Goal: Task Accomplishment & Management: Use online tool/utility

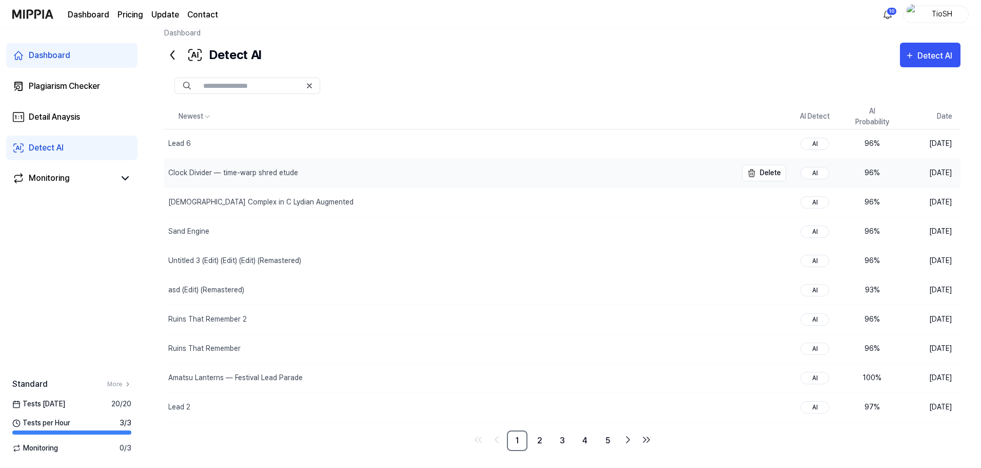
scroll to position [21, 0]
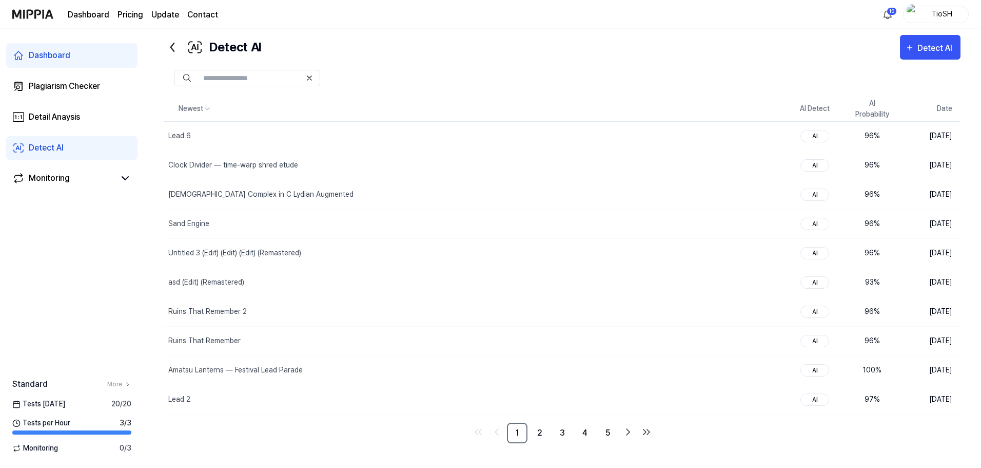
click at [158, 15] on link "Update" at bounding box center [165, 15] width 28 height 12
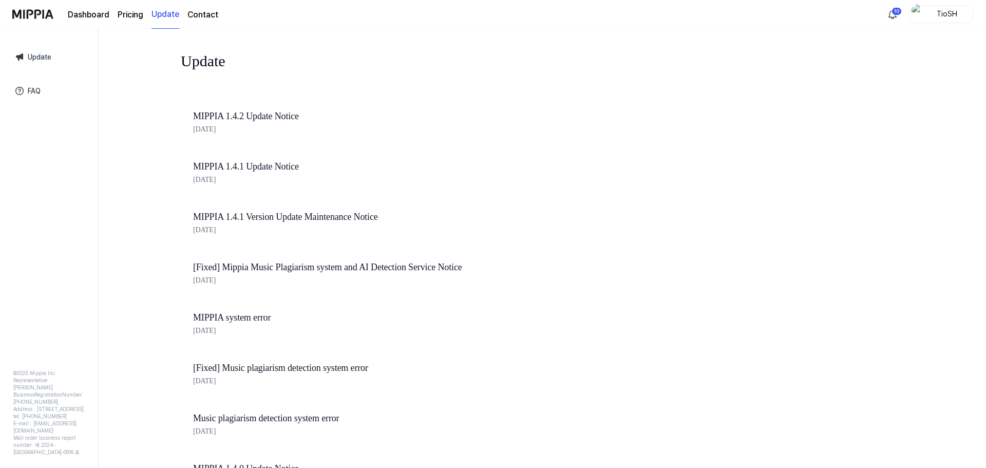
click at [89, 16] on link "Dashboard" at bounding box center [89, 15] width 42 height 12
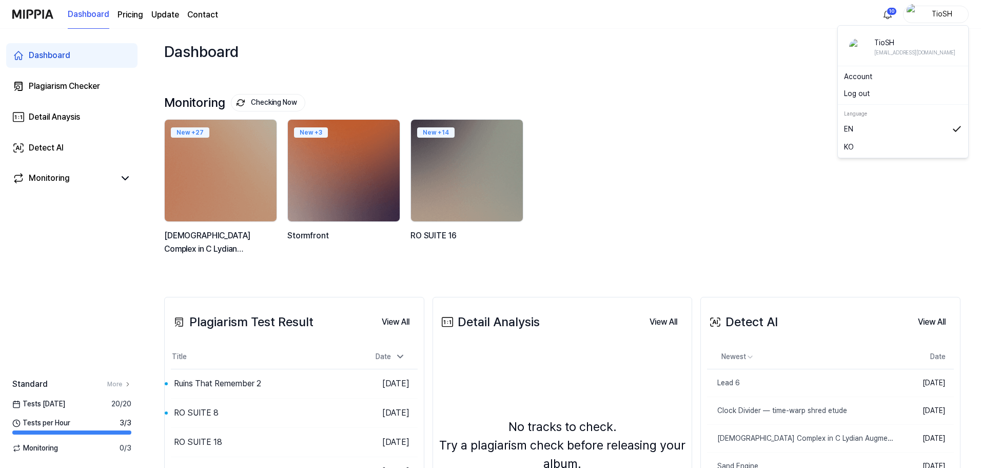
click at [925, 17] on div "TioSH" at bounding box center [942, 13] width 40 height 11
click at [865, 80] on link "Account" at bounding box center [903, 76] width 118 height 11
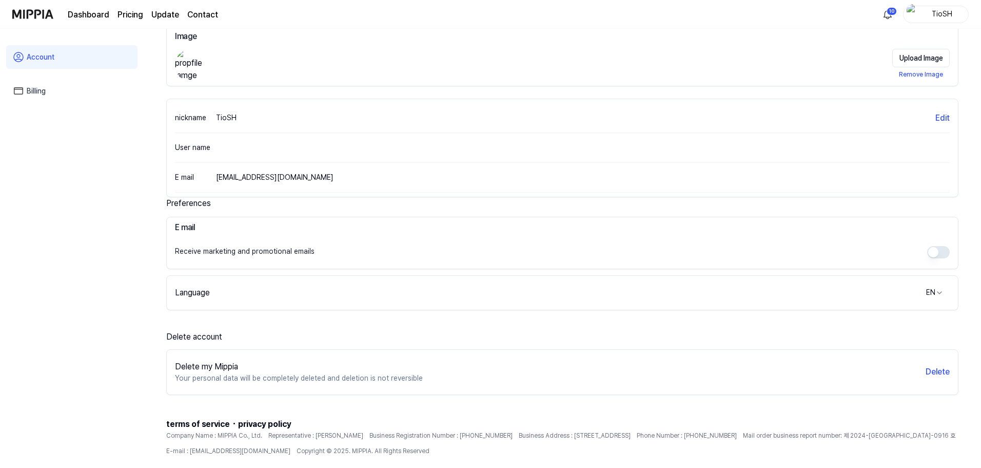
scroll to position [96, 0]
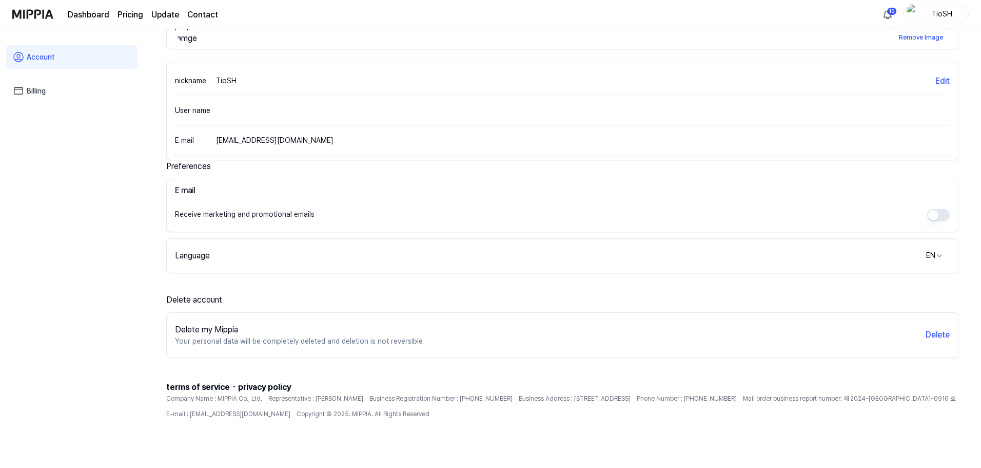
click at [40, 87] on link "Billing" at bounding box center [71, 91] width 131 height 24
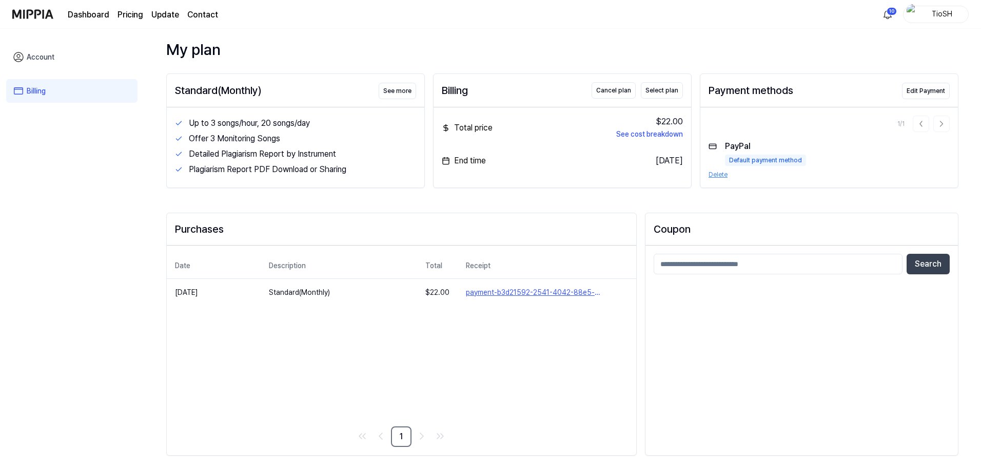
click at [724, 176] on button "Delete" at bounding box center [718, 174] width 19 height 9
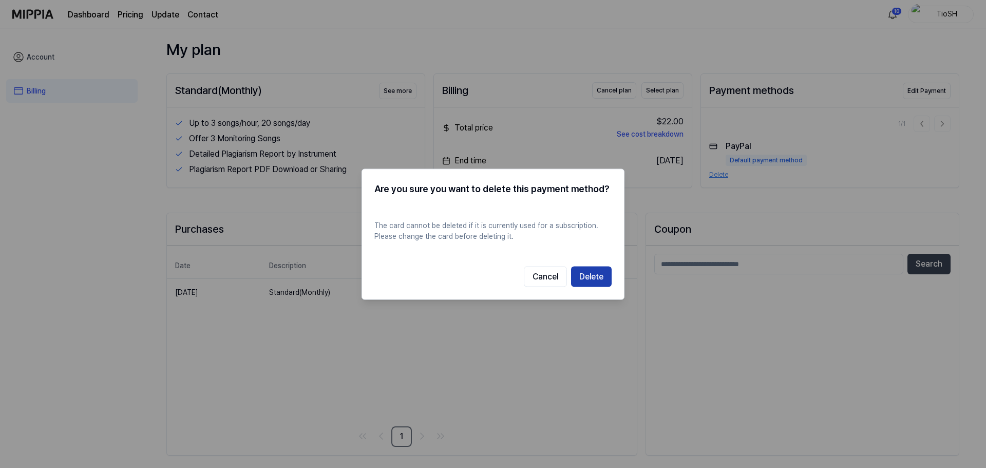
click at [606, 282] on button "Delete" at bounding box center [591, 276] width 41 height 21
click at [597, 278] on button "Delete" at bounding box center [591, 276] width 41 height 21
click at [554, 283] on button "Cancel" at bounding box center [545, 276] width 43 height 21
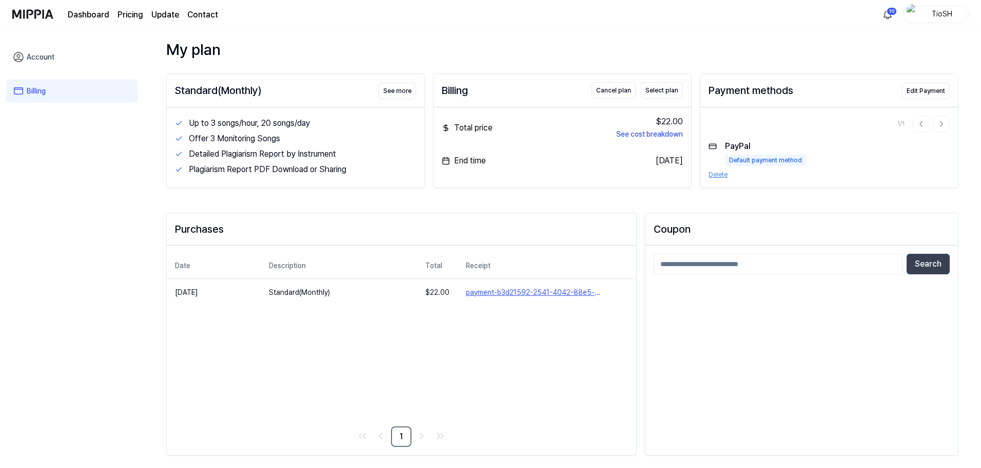
click at [635, 201] on div "My plan Standard(Monthly) See more Up to 3 songs/hour, 20 songs/day Offer 3 Mon…" at bounding box center [562, 253] width 793 height 430
click at [651, 134] on button "See cost breakdown" at bounding box center [649, 134] width 67 height 11
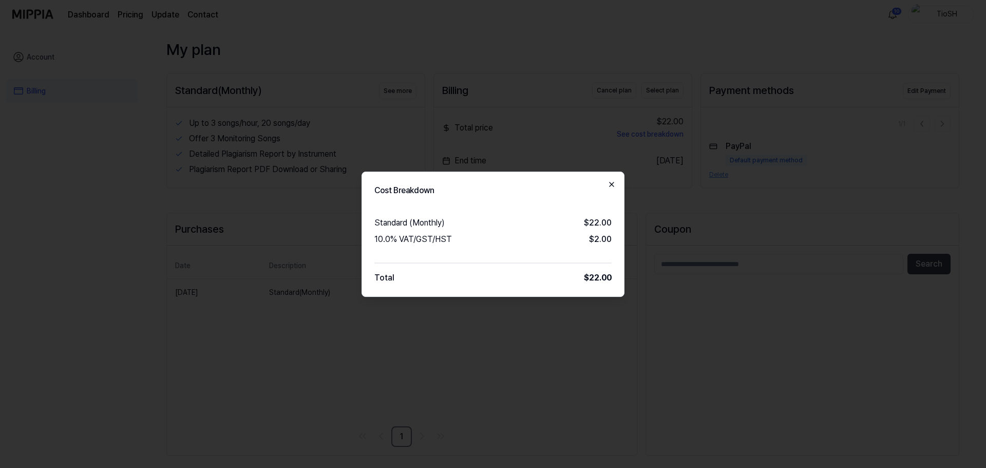
click at [615, 182] on icon "button" at bounding box center [611, 184] width 8 height 8
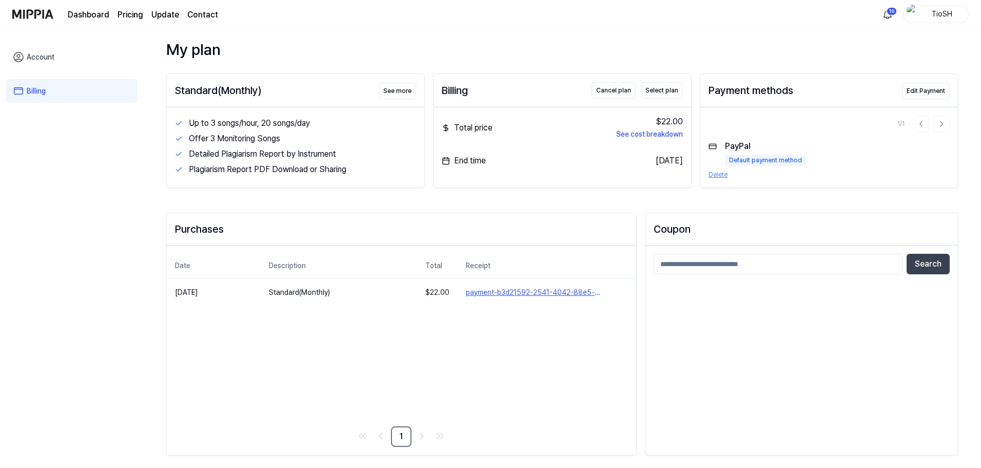
click at [613, 184] on div "Billing Cancel plan Select plan Total price $22.00 See cost breakdown End time …" at bounding box center [562, 130] width 259 height 114
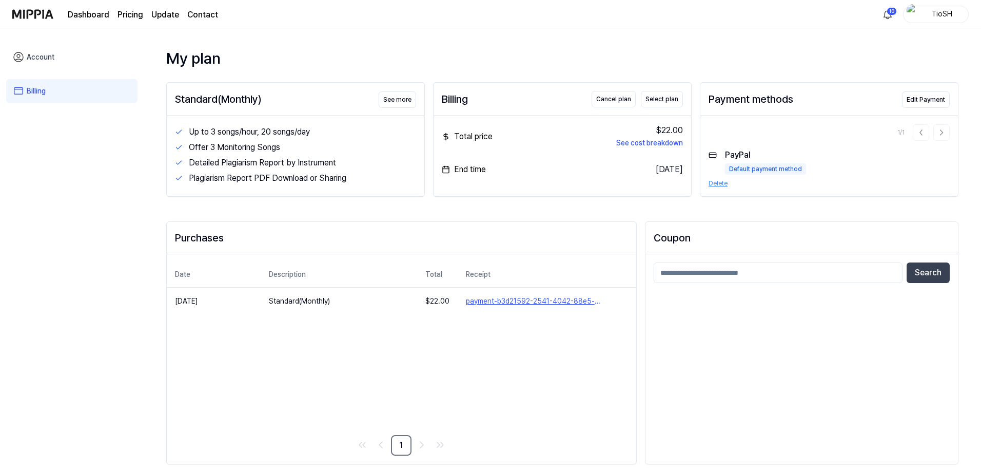
scroll to position [0, 0]
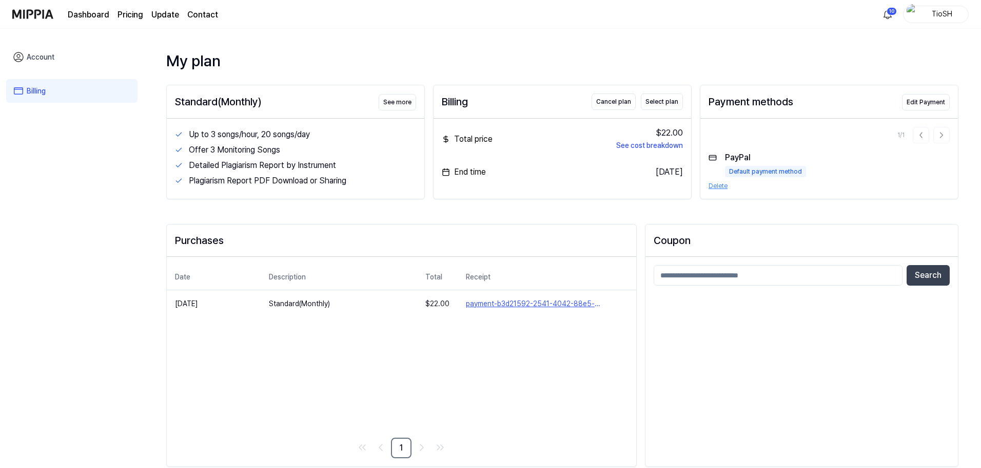
click at [45, 16] on img at bounding box center [32, 14] width 41 height 28
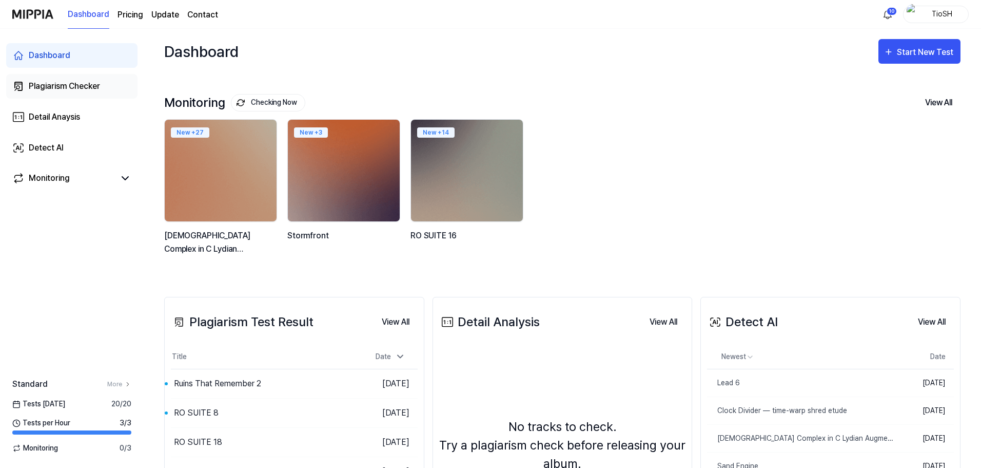
click at [76, 93] on link "Plagiarism Checker" at bounding box center [71, 86] width 131 height 25
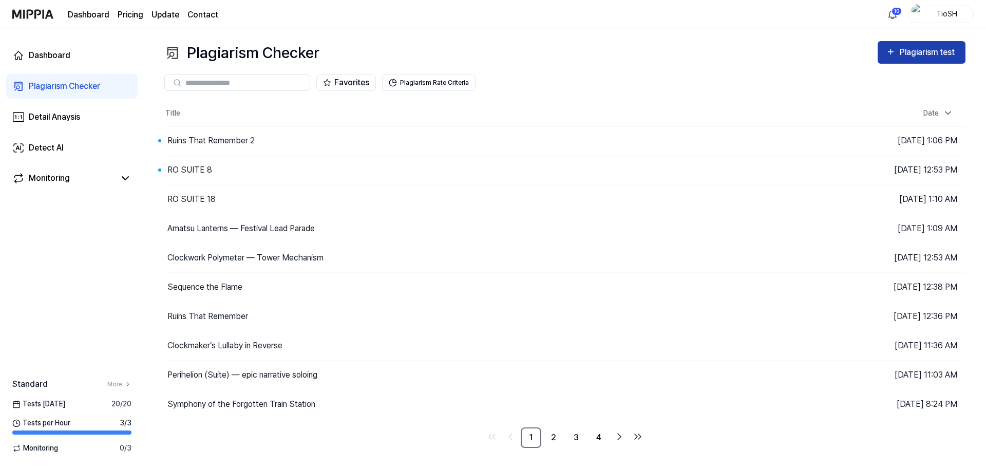
click at [939, 55] on div "Plagiarism test" at bounding box center [927, 52] width 57 height 13
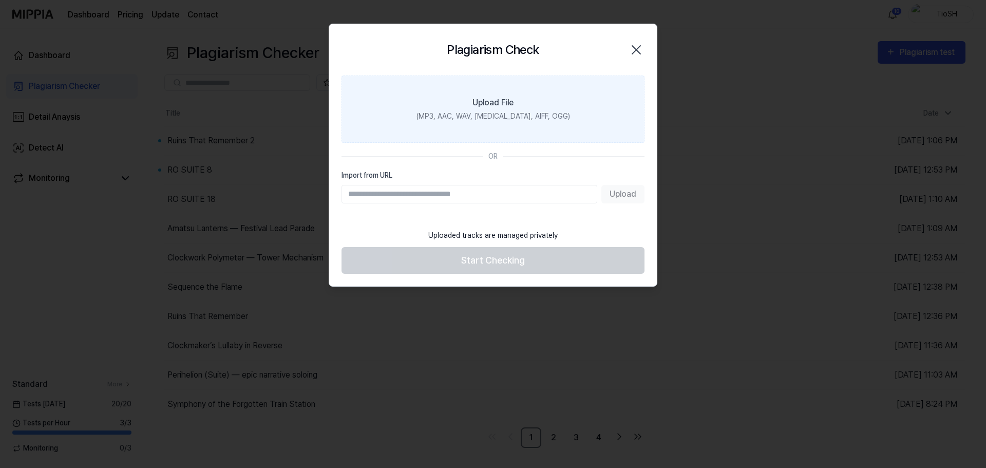
click at [587, 123] on label "Upload File (MP3, AAC, WAV, [MEDICAL_DATA], AIFF, OGG)" at bounding box center [492, 108] width 303 height 67
click at [0, 0] on input "Upload File (MP3, AAC, WAV, [MEDICAL_DATA], AIFF, OGG)" at bounding box center [0, 0] width 0 height 0
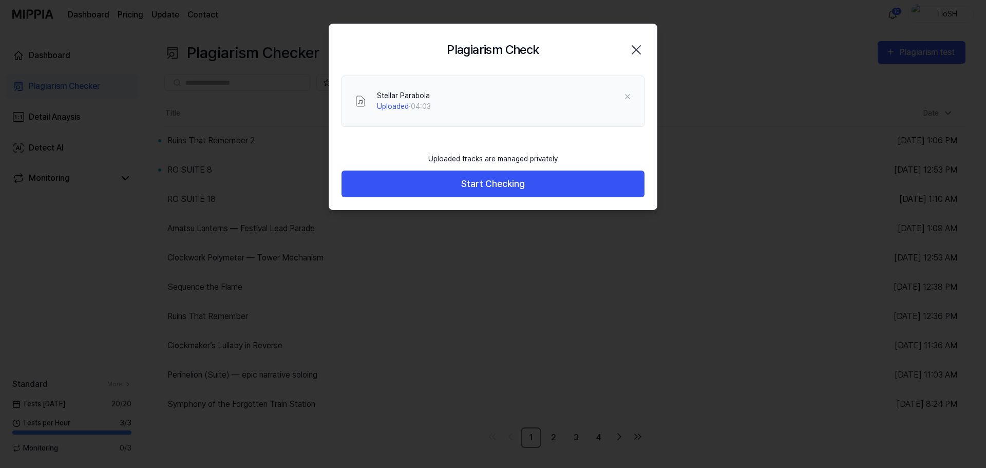
click at [425, 135] on div "Stellar Parabola Uploaded · 04:03" at bounding box center [492, 111] width 327 height 72
click at [500, 72] on div "Plagiarism Check Close" at bounding box center [492, 49] width 327 height 51
click at [483, 151] on div "Uploaded tracks are managed privately" at bounding box center [493, 158] width 142 height 23
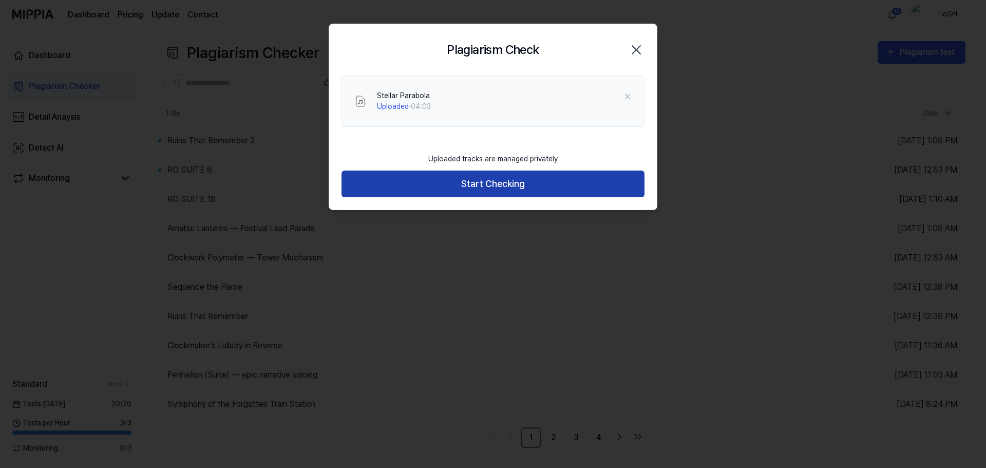
click at [500, 183] on button "Start Checking" at bounding box center [492, 183] width 303 height 27
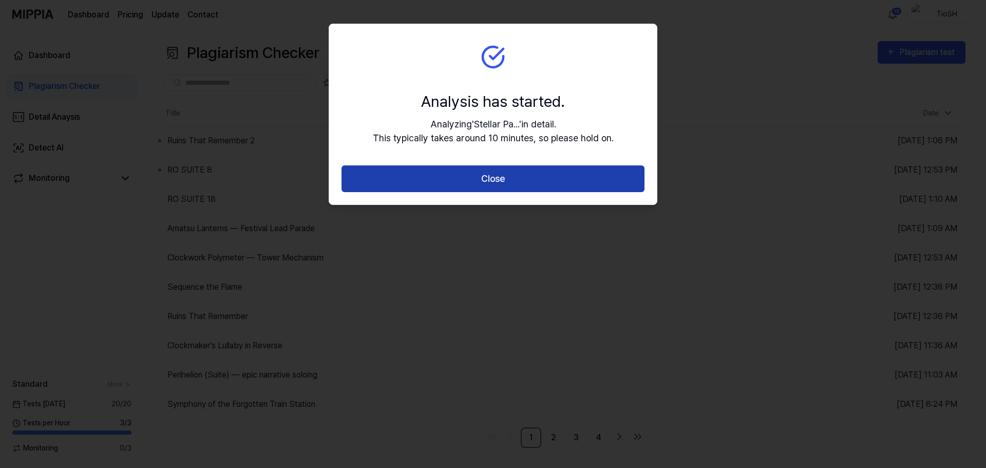
click at [497, 177] on button "Close" at bounding box center [492, 178] width 303 height 27
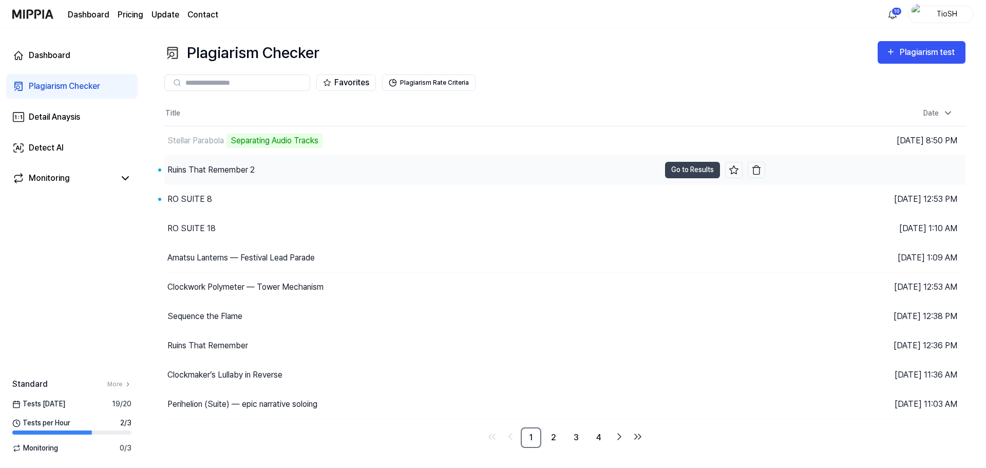
click at [423, 176] on div "Ruins That Remember 2" at bounding box center [411, 170] width 495 height 29
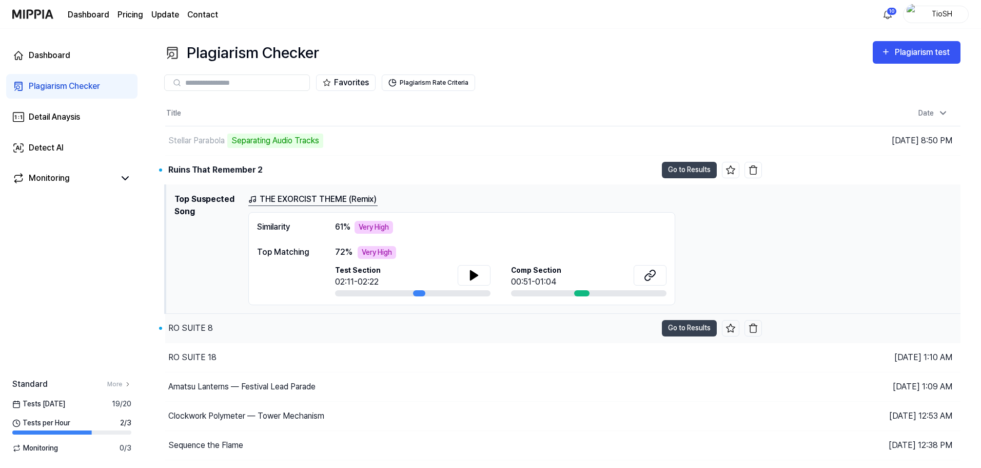
click at [374, 324] on div "RO SUITE 8" at bounding box center [411, 328] width 492 height 29
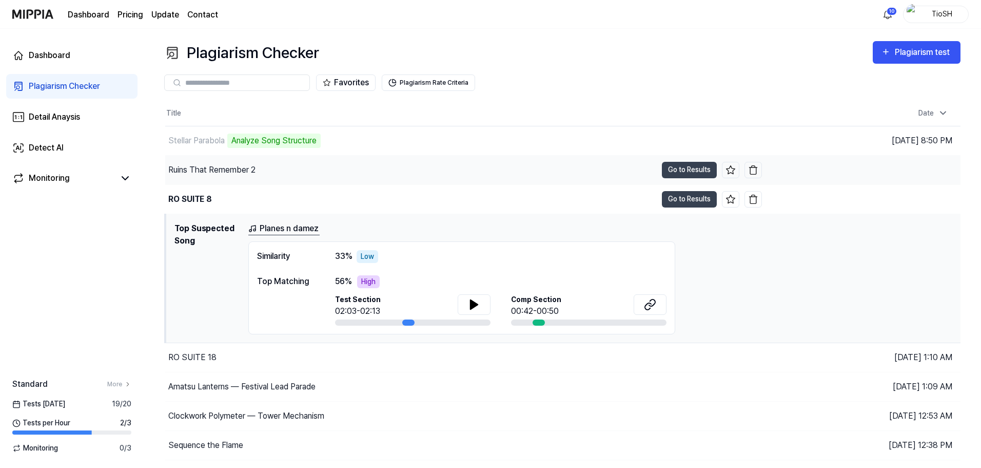
click at [364, 179] on div "Ruins That Remember 2" at bounding box center [411, 170] width 492 height 29
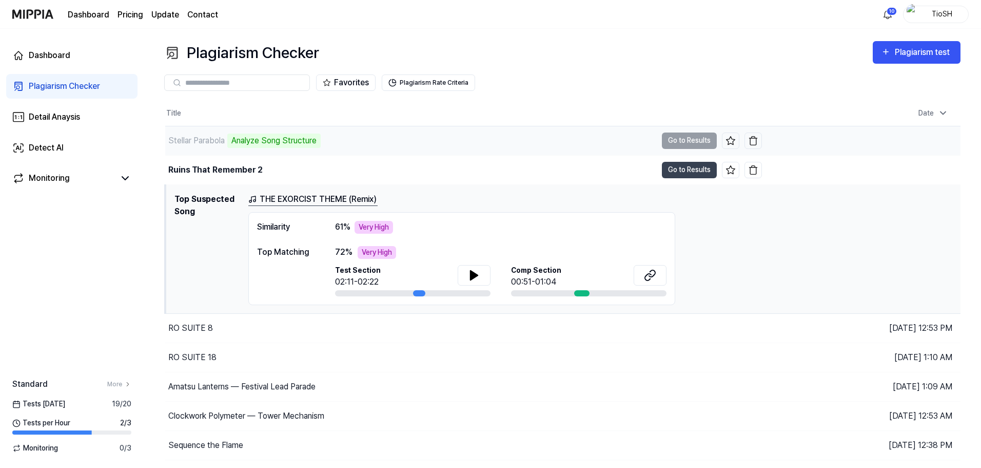
click at [373, 145] on div "Stellar Parabola Analyze Song Structure" at bounding box center [411, 140] width 492 height 29
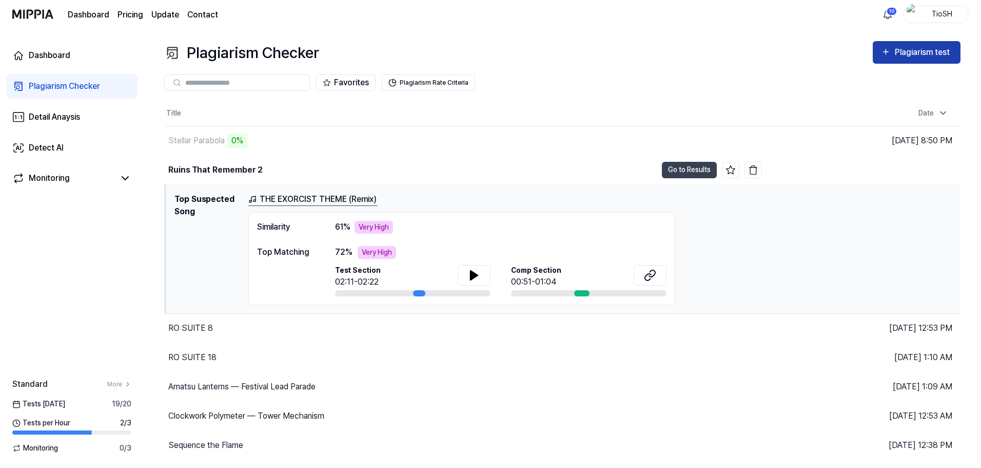
click at [914, 60] on button "Plagiarism test" at bounding box center [917, 52] width 88 height 23
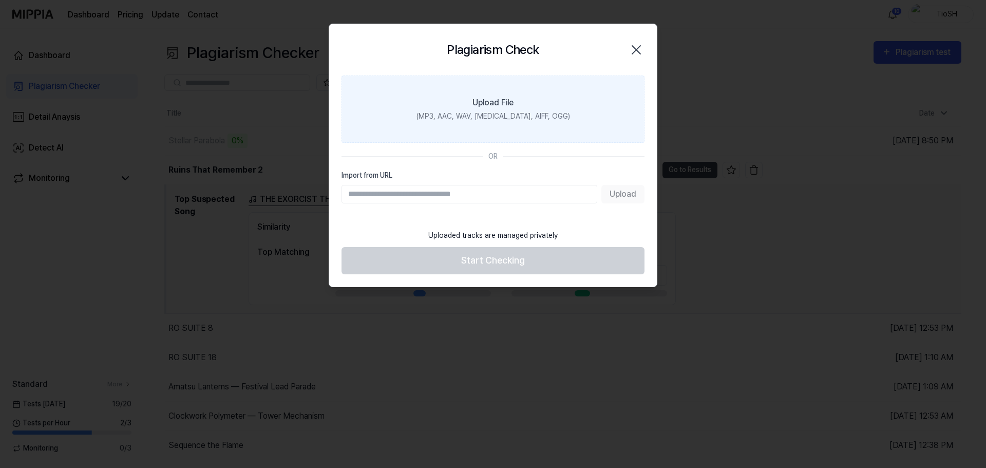
click at [510, 124] on label "Upload File (MP3, AAC, WAV, [MEDICAL_DATA], AIFF, OGG)" at bounding box center [492, 108] width 303 height 67
click at [0, 0] on input "Upload File (MP3, AAC, WAV, [MEDICAL_DATA], AIFF, OGG)" at bounding box center [0, 0] width 0 height 0
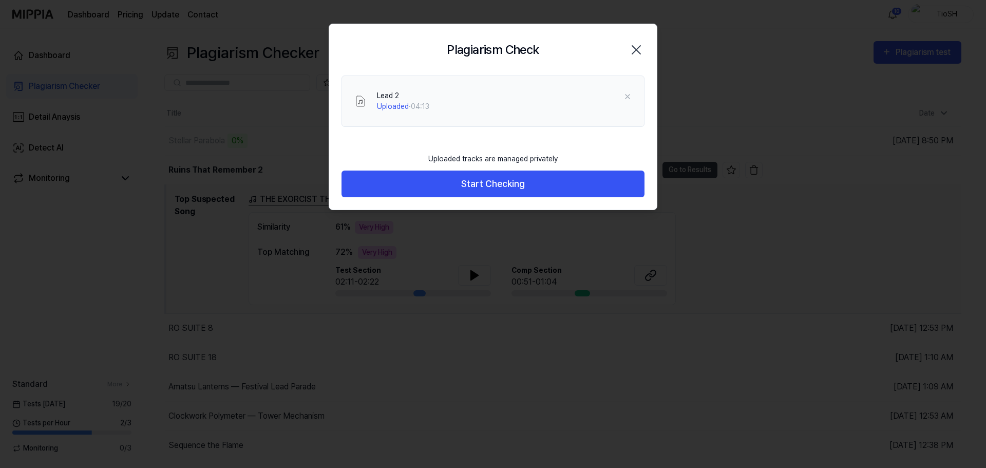
click at [575, 198] on div "Uploaded tracks are managed privately Start Checking" at bounding box center [492, 178] width 327 height 63
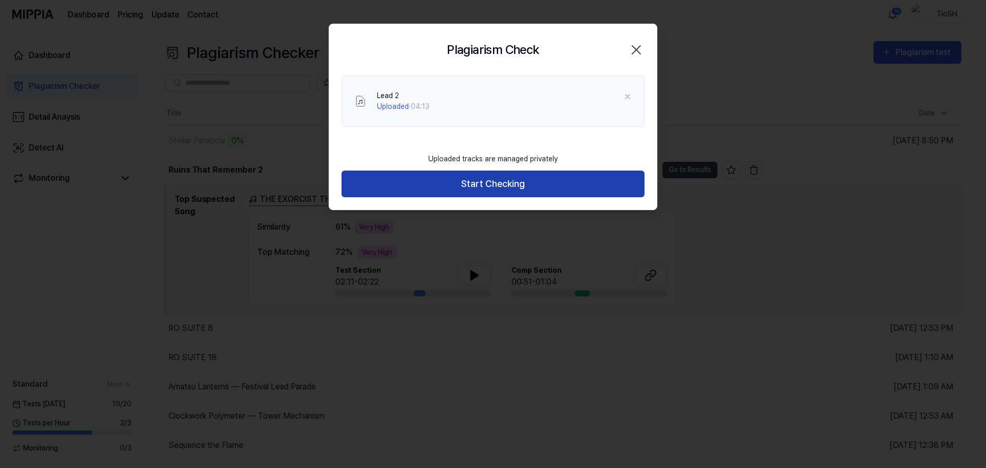
click at [569, 192] on button "Start Checking" at bounding box center [492, 183] width 303 height 27
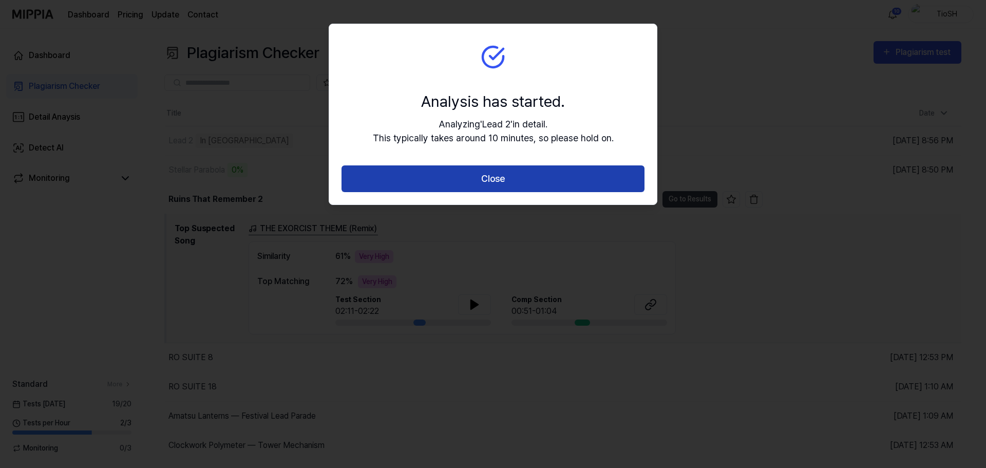
click at [564, 181] on button "Close" at bounding box center [492, 178] width 303 height 27
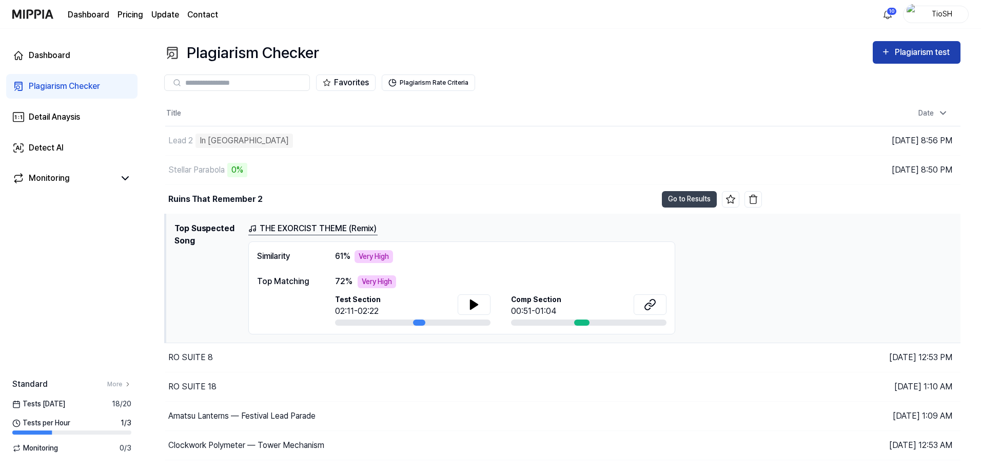
click at [910, 60] on button "Plagiarism test" at bounding box center [917, 52] width 88 height 23
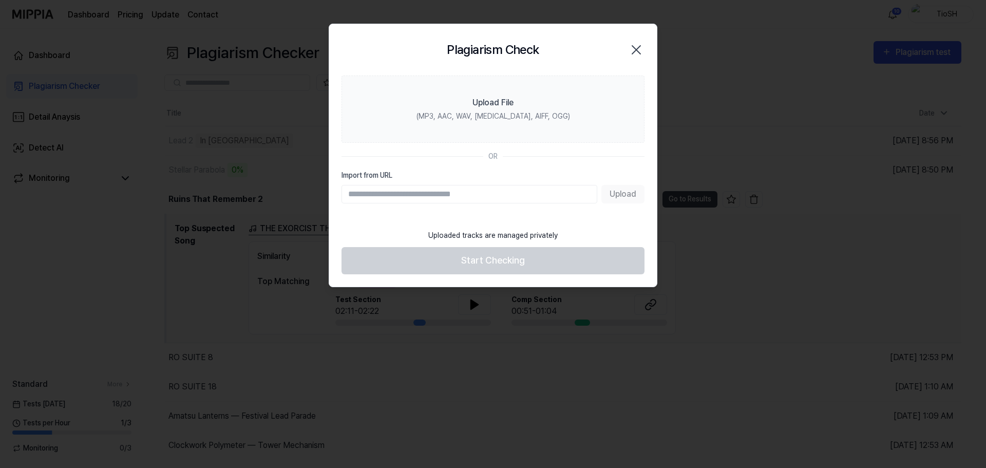
click at [631, 53] on icon "button" at bounding box center [636, 50] width 16 height 16
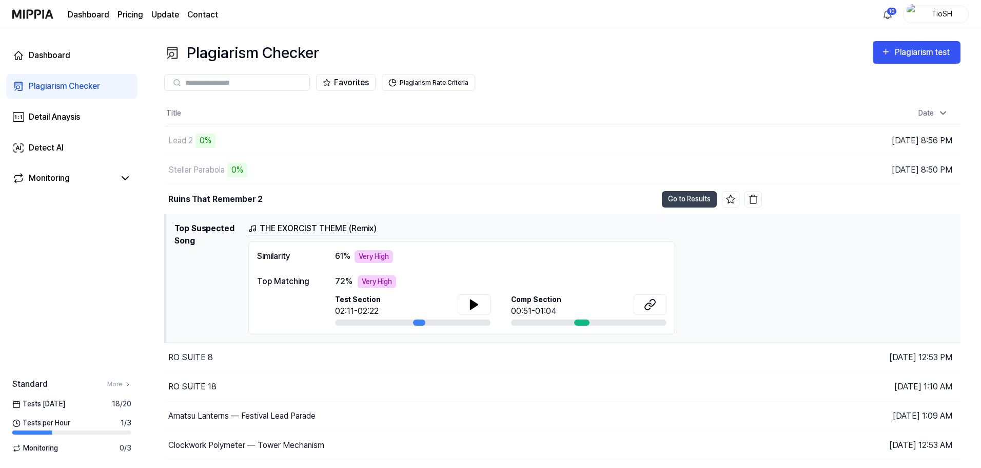
click at [344, 125] on table "Title Date Lead 2 0% Go to Results [DATE] 8:56 PM Stellar Parabola 0% Go to Res…" at bounding box center [562, 324] width 797 height 447
click at [346, 140] on div "Lead 2 0%" at bounding box center [411, 140] width 492 height 29
click at [342, 113] on th "Title" at bounding box center [463, 113] width 597 height 25
